Goal: Find specific page/section: Find specific page/section

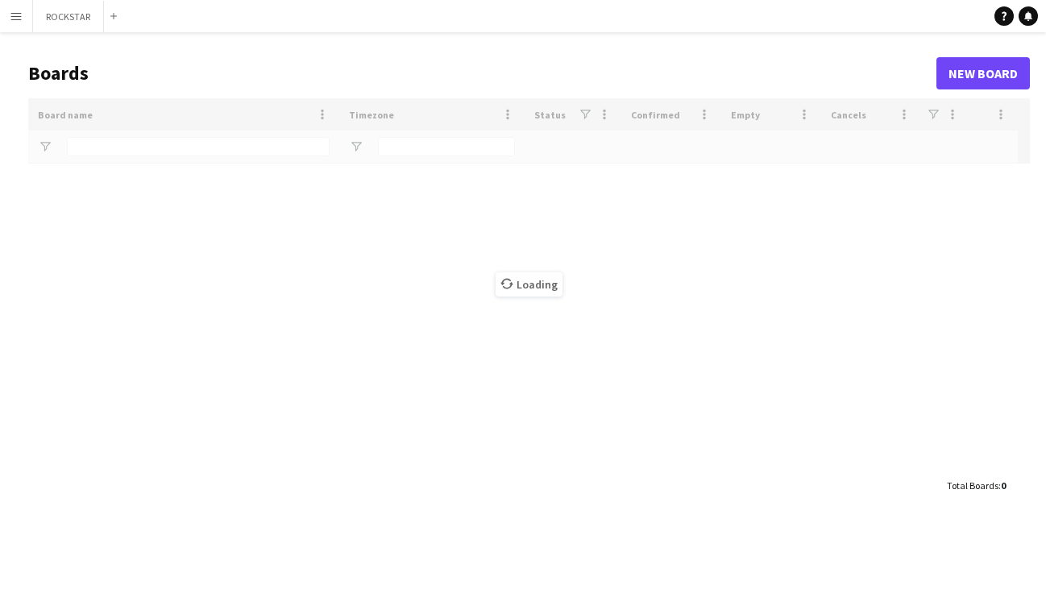
type input "***"
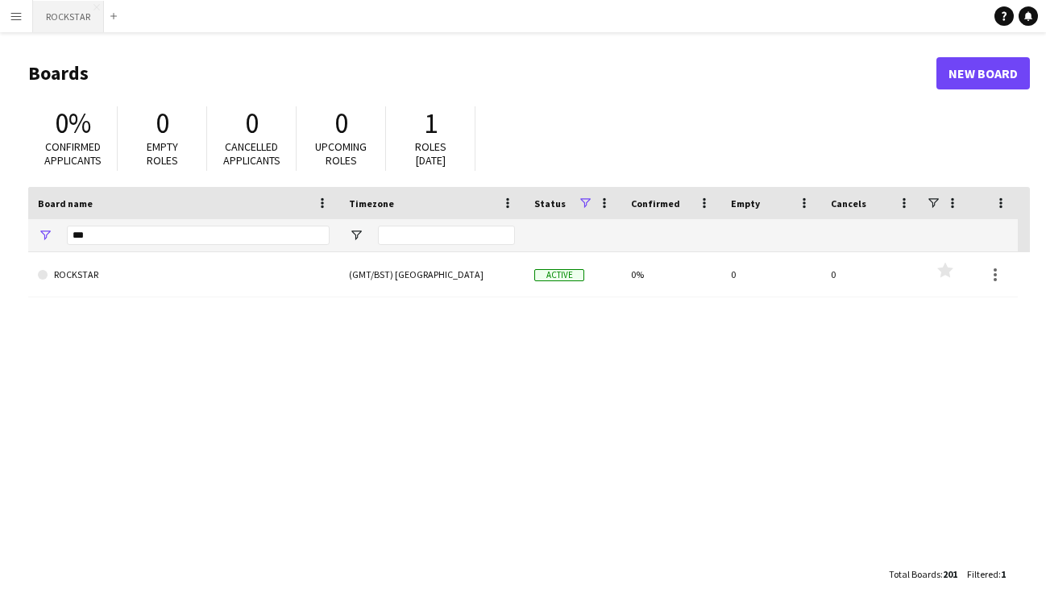
click at [50, 13] on button "ROCKSTAR Close" at bounding box center [68, 16] width 71 height 31
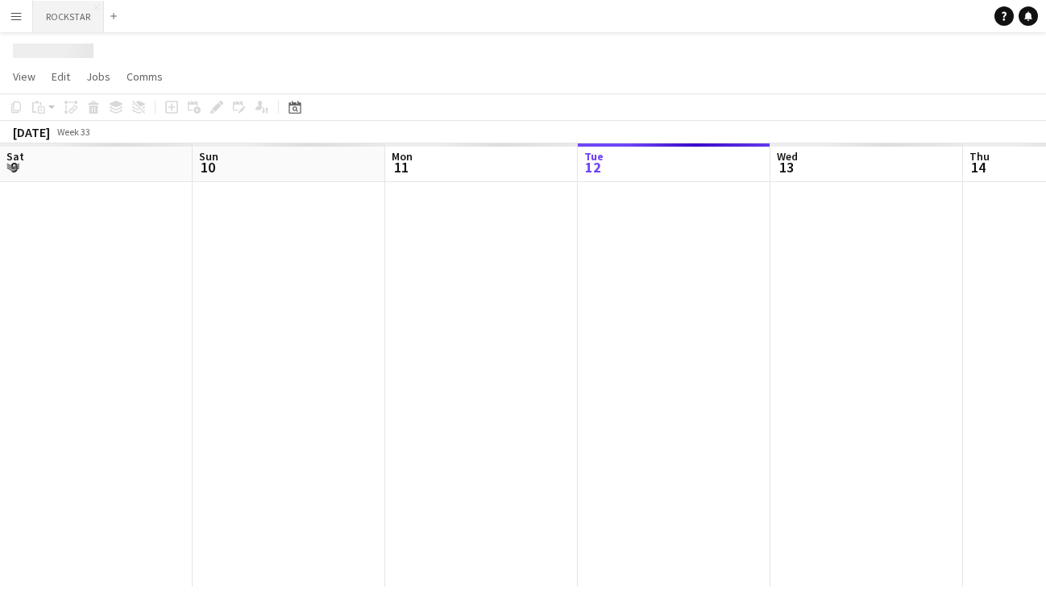
scroll to position [0, 385]
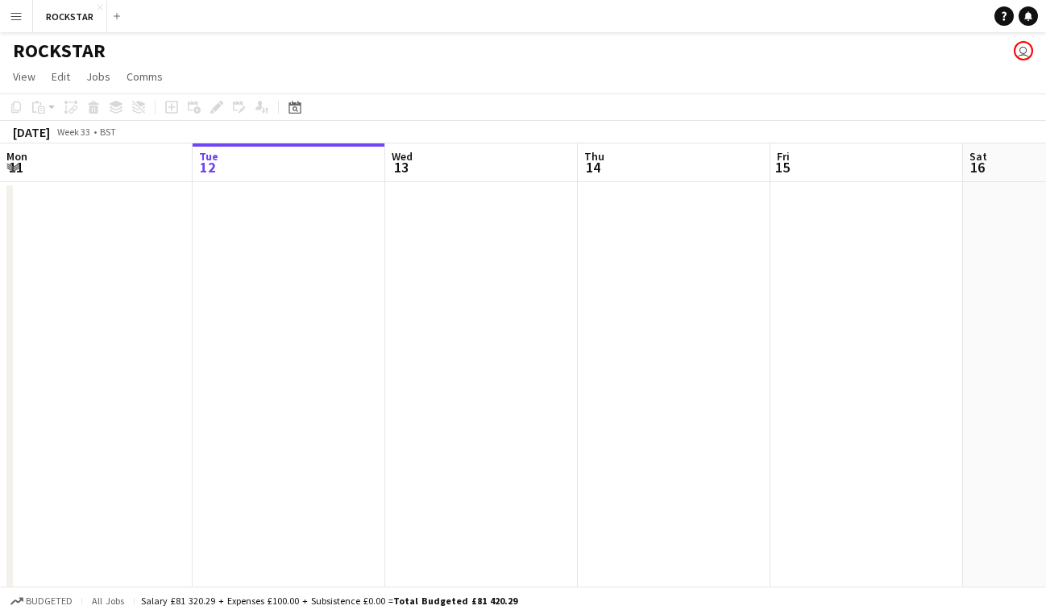
click at [19, 15] on app-icon "Menu" at bounding box center [16, 16] width 13 height 13
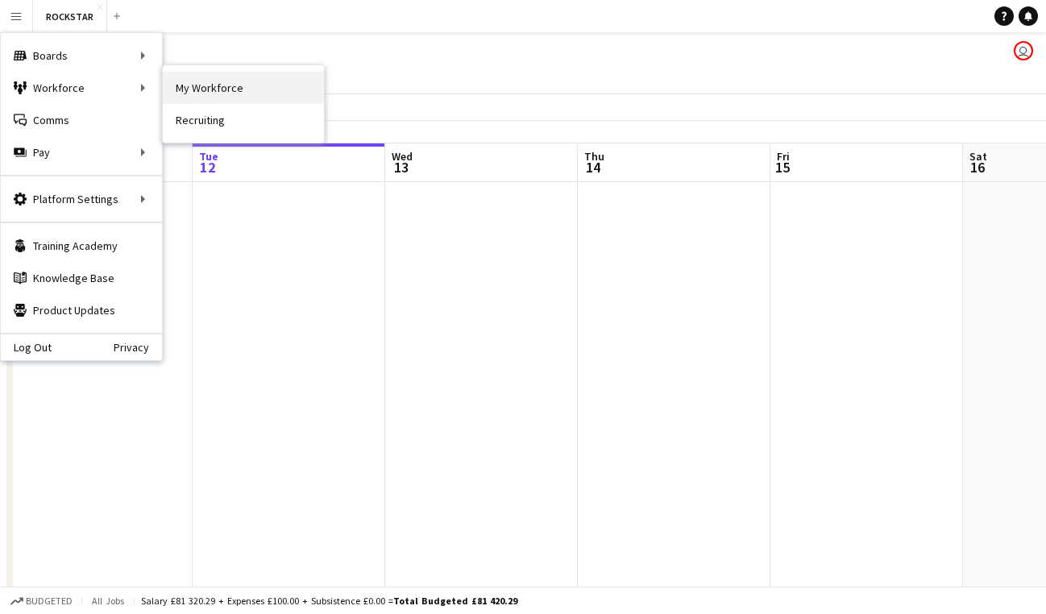
click at [198, 89] on link "My Workforce" at bounding box center [243, 88] width 161 height 32
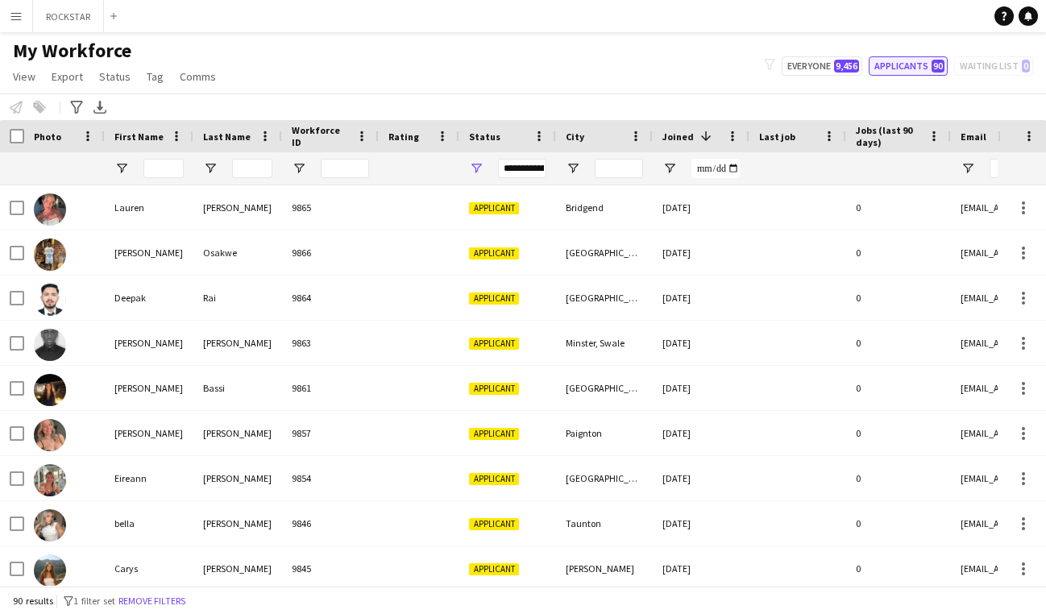
click at [935, 61] on span "90" at bounding box center [938, 66] width 13 height 13
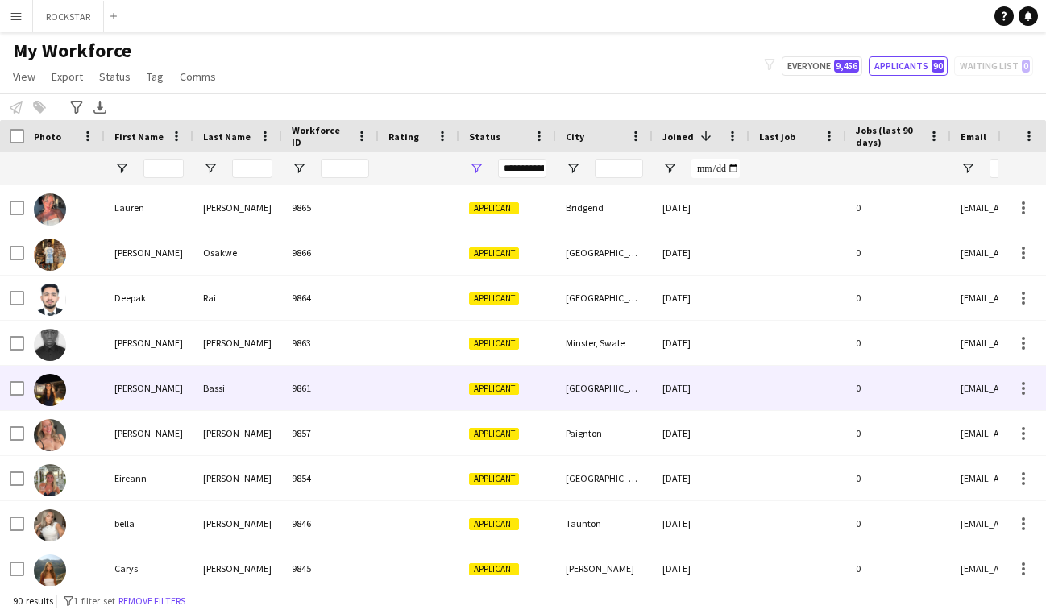
click at [164, 399] on div "[PERSON_NAME]" at bounding box center [149, 388] width 89 height 44
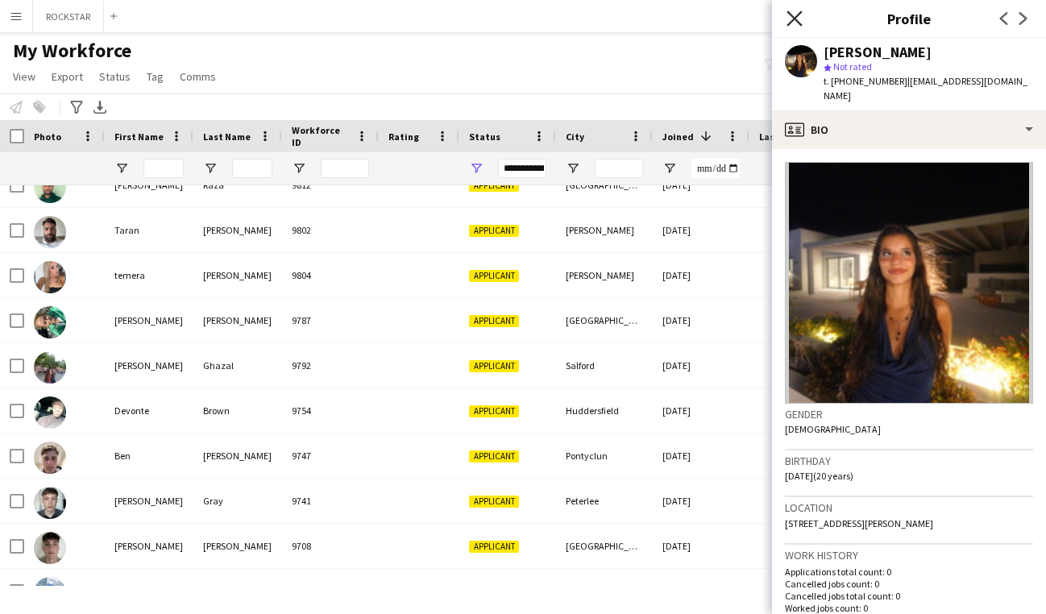
click at [789, 23] on icon at bounding box center [794, 17] width 15 height 15
